Goal: Ask a question

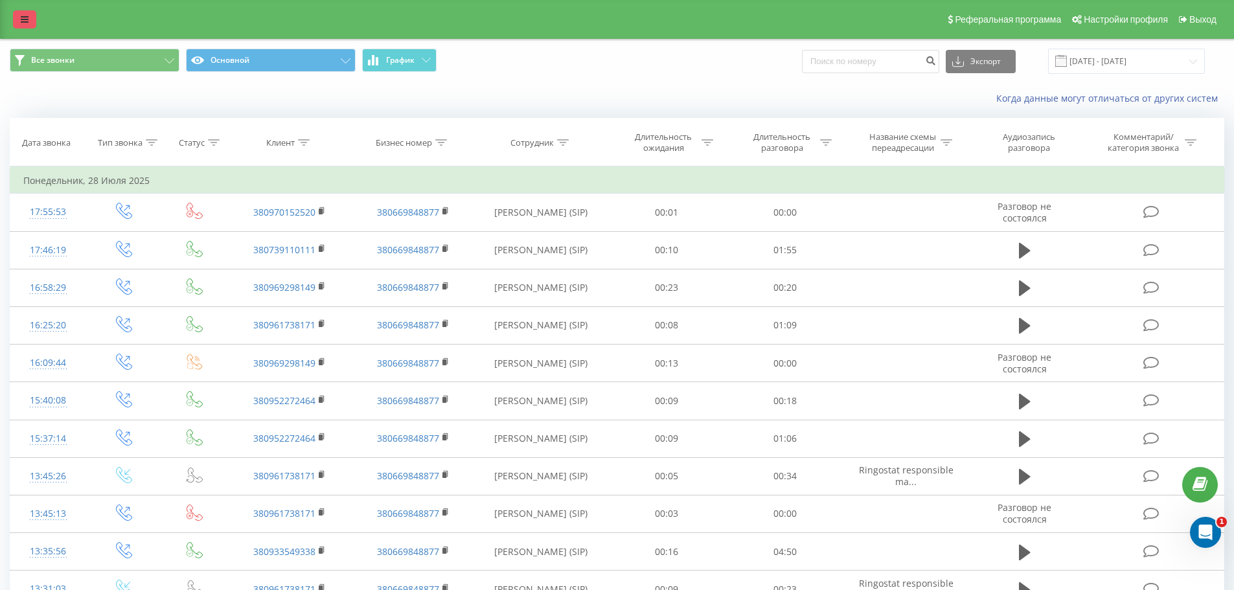
click at [20, 13] on link at bounding box center [24, 19] width 23 height 18
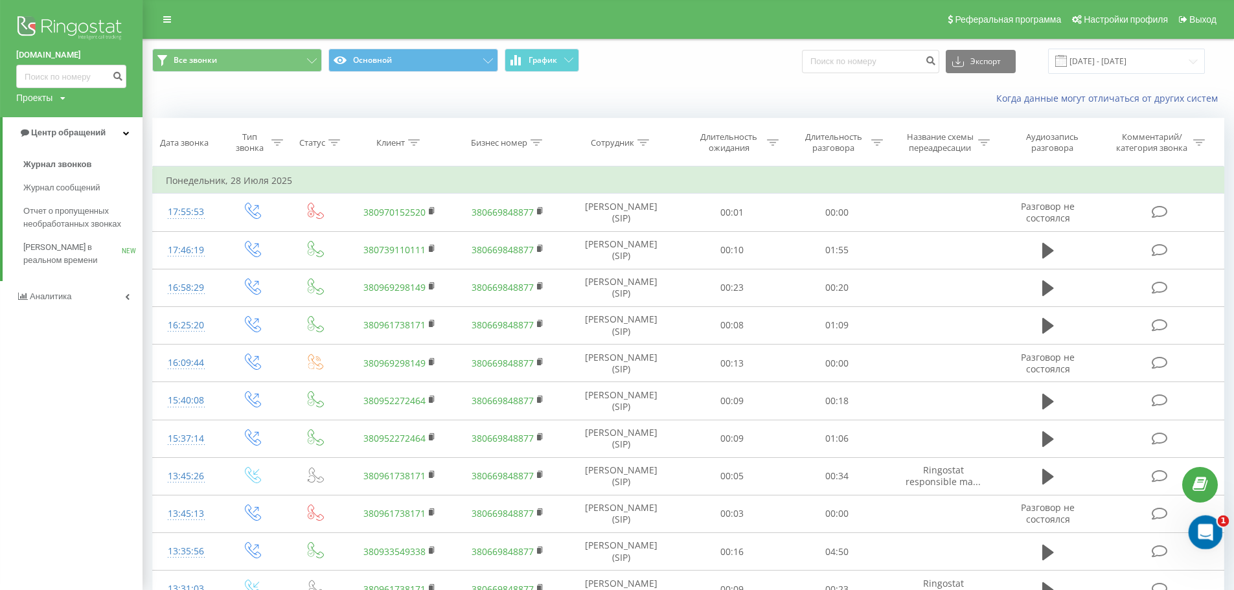
click at [1220, 539] on body "[DOMAIN_NAME] Проекты [DOMAIN_NAME] Центр обращений Журнал звонков Журнал сообщ…" at bounding box center [617, 295] width 1234 height 590
click at [1214, 535] on div "Відкрити програму для спілкування Intercom" at bounding box center [1203, 530] width 43 height 43
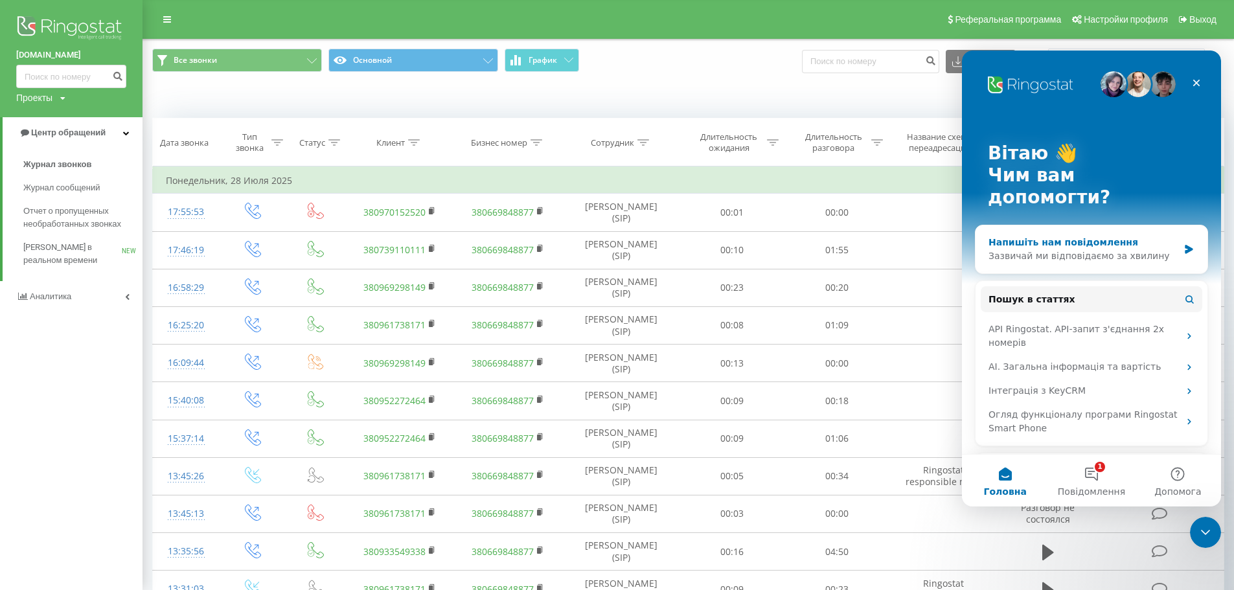
click at [1091, 249] on div "Зазвичай ми відповідаємо за хвилину" at bounding box center [1083, 256] width 190 height 14
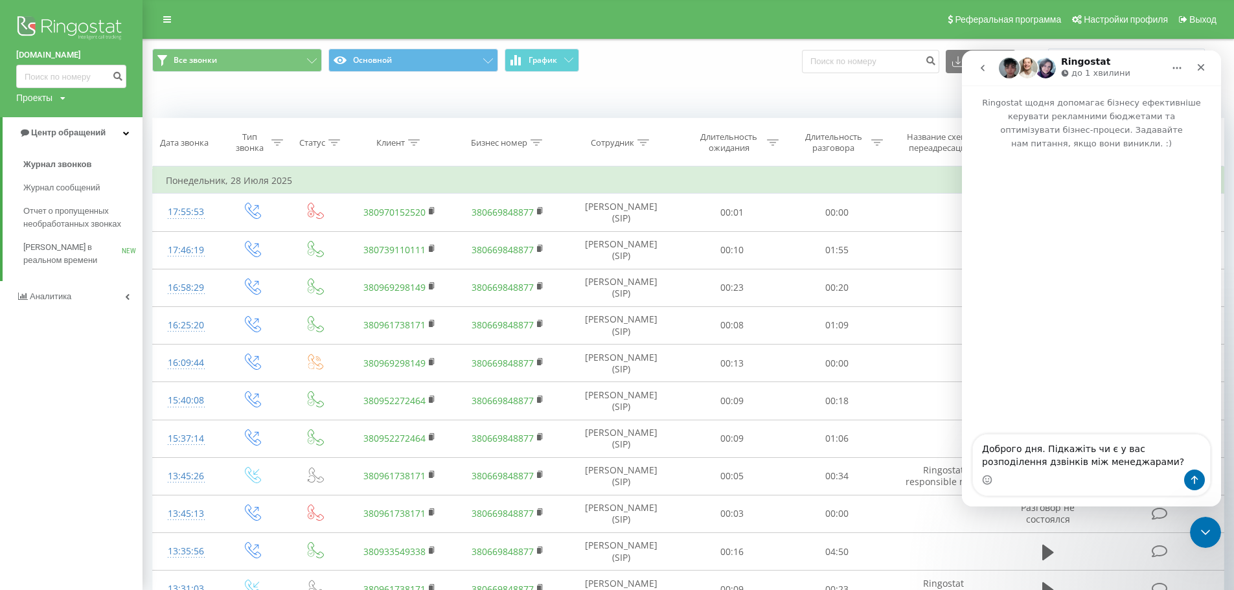
type textarea "Доброго дня. Підкажіть чи є у вас розподілення дзвінків між менеджарами?"
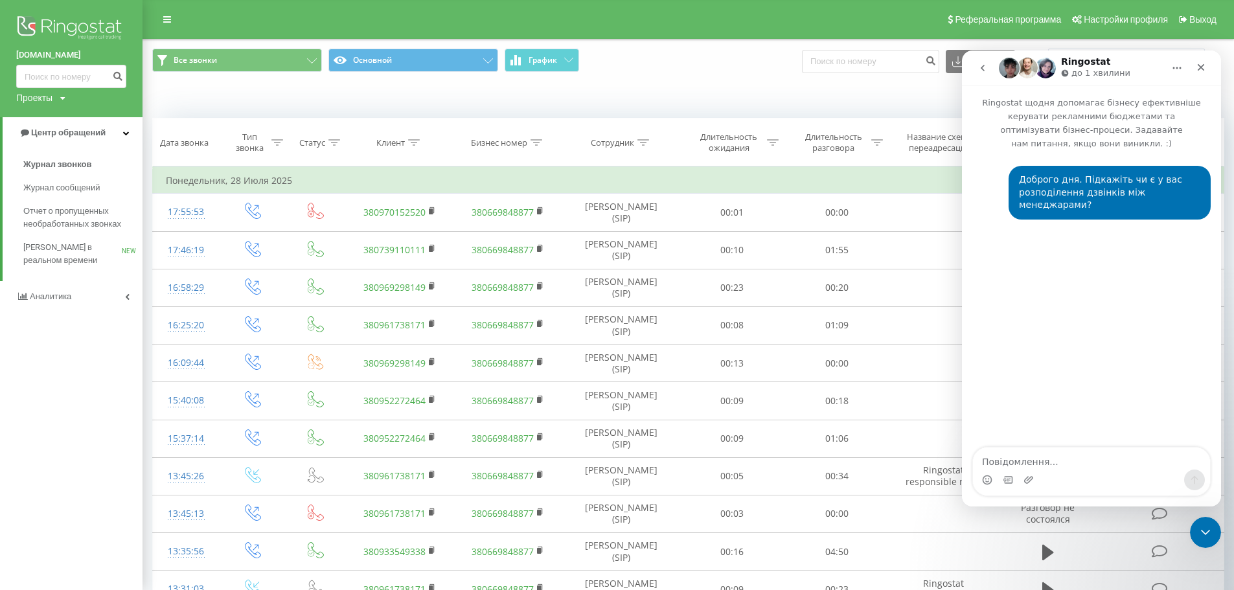
type textarea "і"
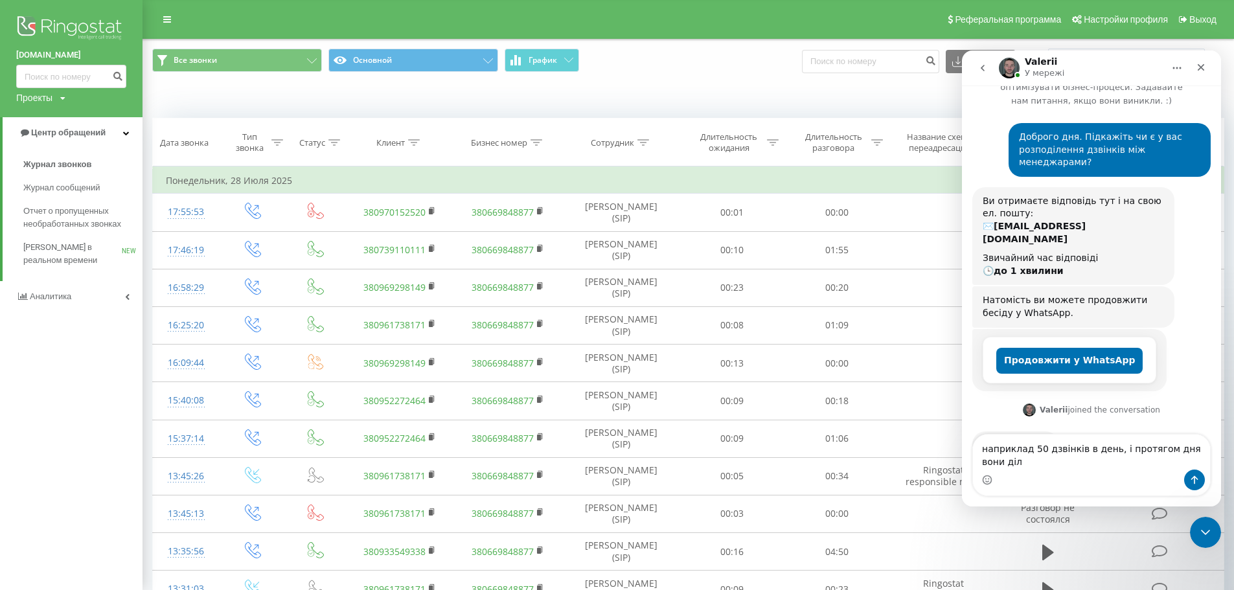
scroll to position [56, 0]
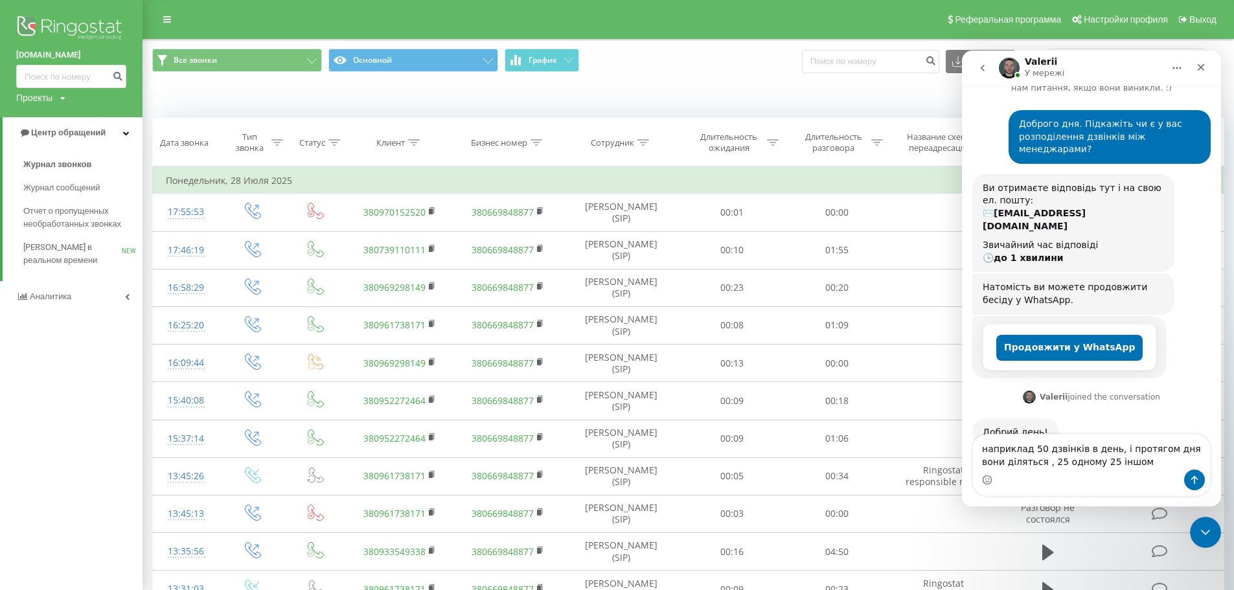
type textarea "наприклад 50 дзвінків в день, і протягом дня вони діляться , 25 одному 25 іншому"
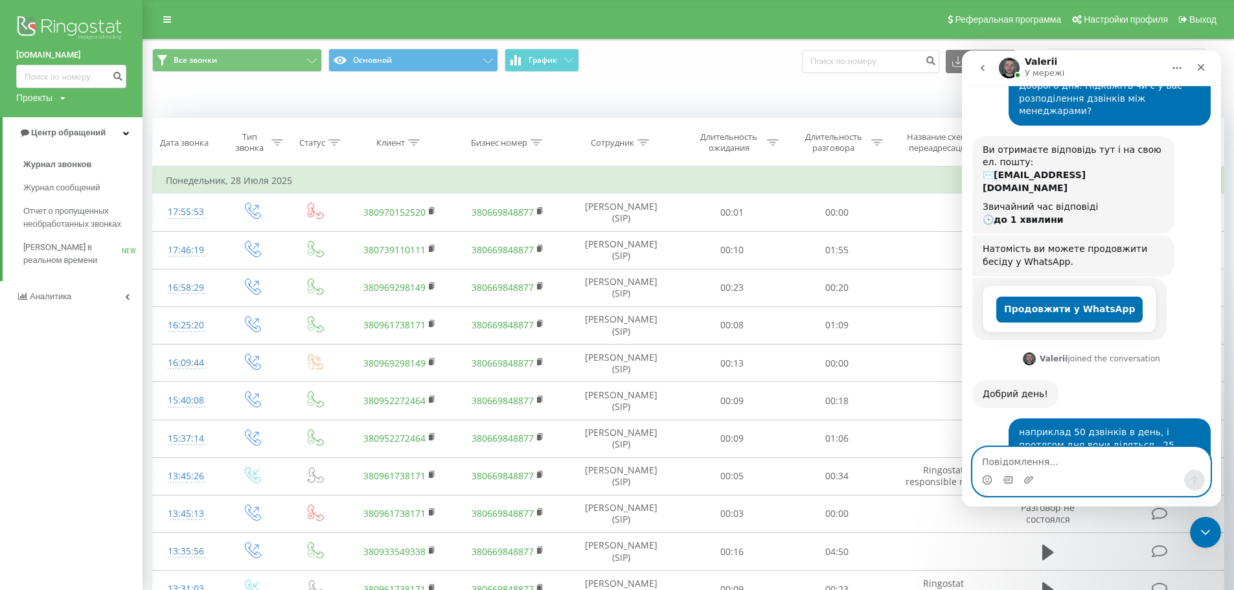
scroll to position [145, 0]
